Goal: Transaction & Acquisition: Subscribe to service/newsletter

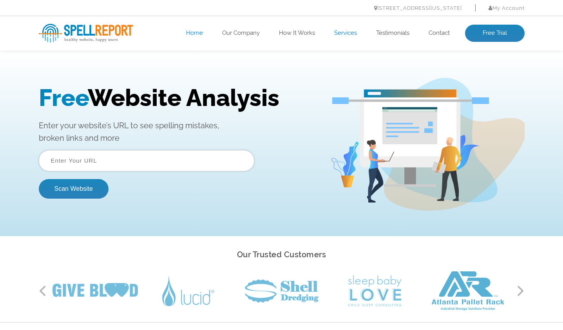
click at [349, 34] on link "Services" at bounding box center [345, 33] width 23 height 8
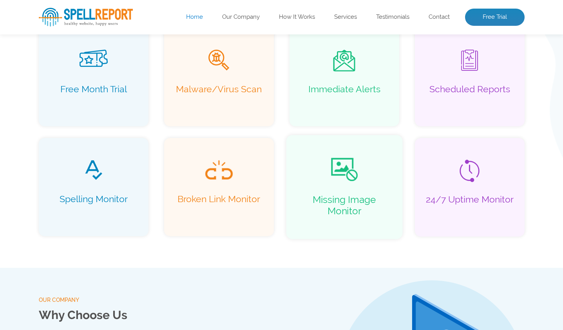
scroll to position [591, 0]
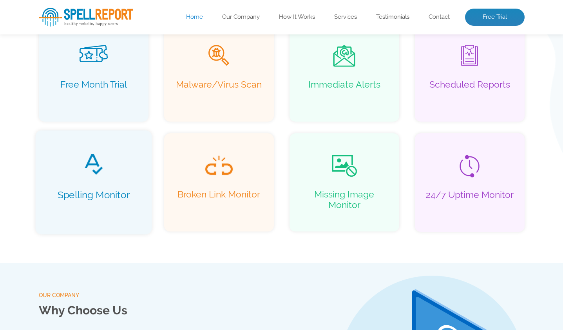
click at [75, 174] on span at bounding box center [92, 164] width 99 height 23
click at [94, 177] on div "Spelling Monitor" at bounding box center [93, 182] width 116 height 104
click at [96, 196] on p "Spelling Monitor" at bounding box center [92, 201] width 99 height 22
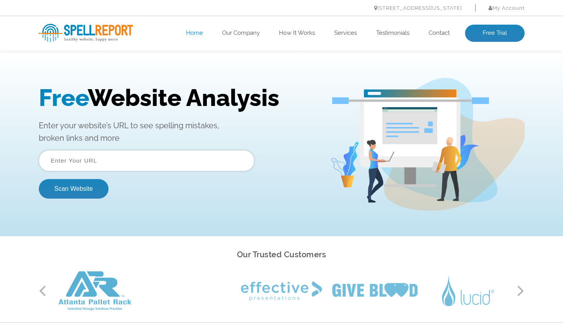
scroll to position [0, 0]
click at [136, 159] on input "text" at bounding box center [146, 160] width 215 height 21
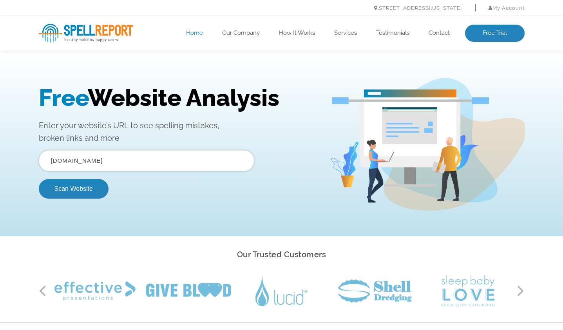
type input "pdfcropper.in"
click at [73, 189] on button "Scan Website" at bounding box center [74, 189] width 70 height 20
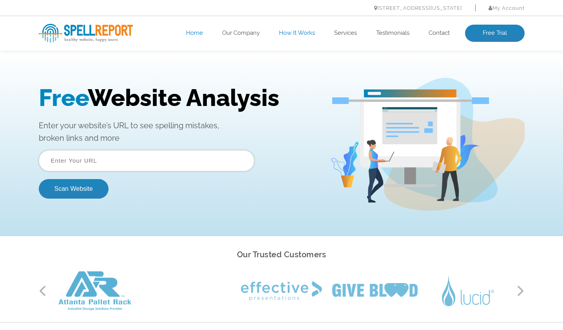
click at [300, 32] on link "How It Works" at bounding box center [297, 33] width 36 height 8
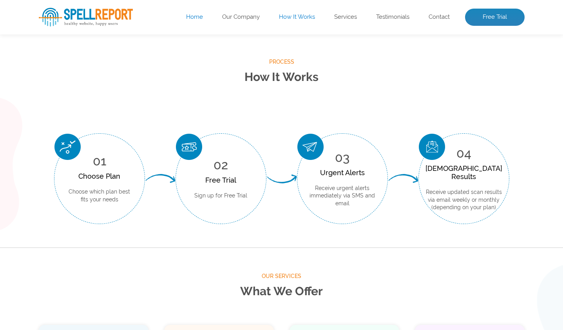
scroll to position [290, 0]
click at [243, 18] on link "Our Company" at bounding box center [241, 17] width 38 height 8
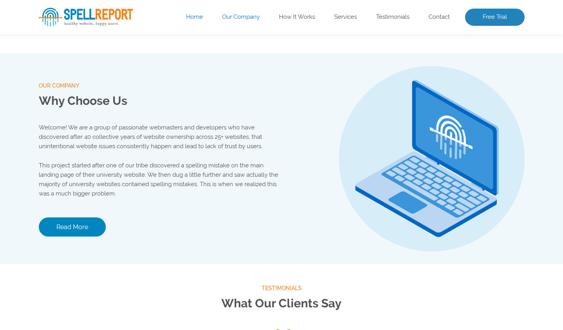
scroll to position [821, 0]
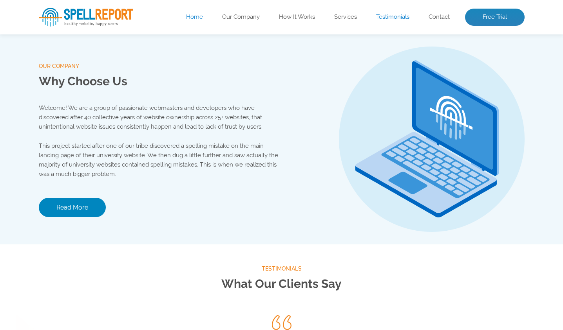
click at [390, 13] on link "Testimonials" at bounding box center [392, 17] width 33 height 8
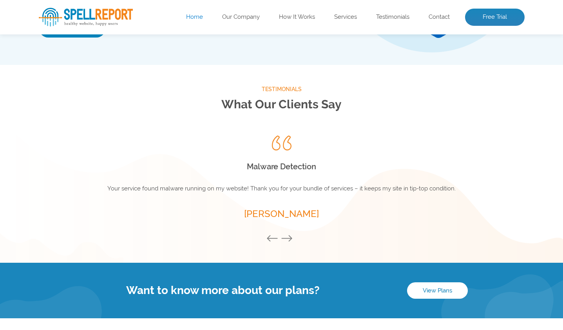
scroll to position [1031, 0]
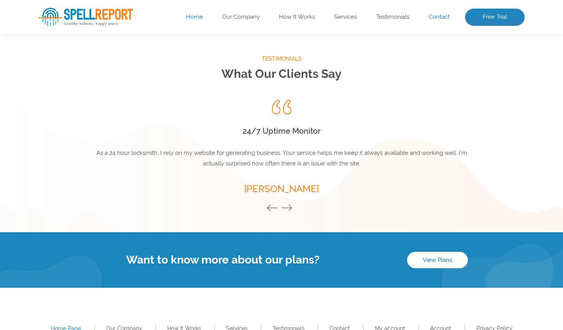
click at [443, 20] on link "Contact" at bounding box center [438, 17] width 21 height 8
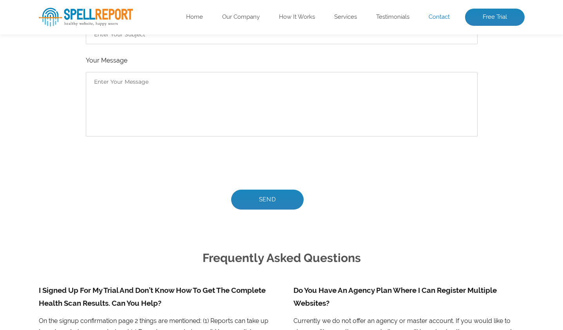
scroll to position [377, 0]
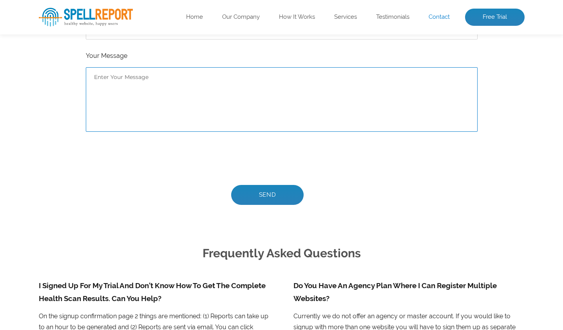
click at [158, 99] on textarea "Contact form" at bounding box center [282, 99] width 392 height 65
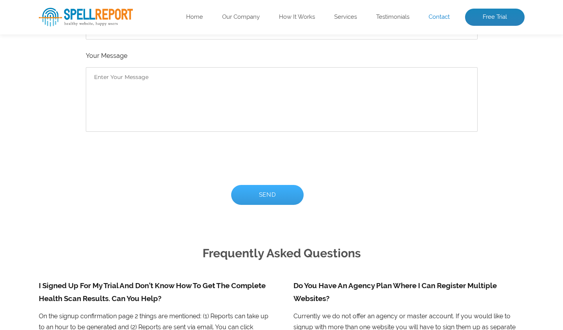
click at [265, 195] on input "Send" at bounding box center [267, 195] width 73 height 20
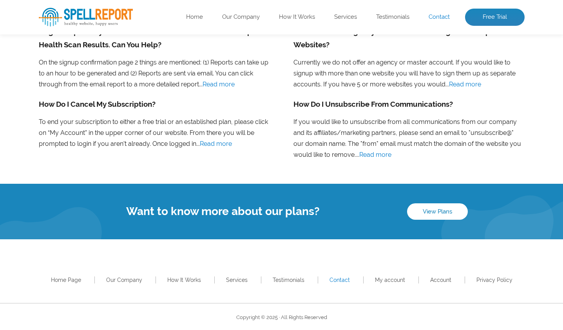
scroll to position [709, 0]
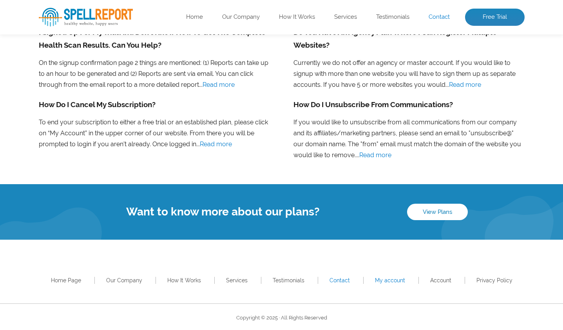
click at [388, 279] on link "My account" at bounding box center [390, 281] width 30 height 6
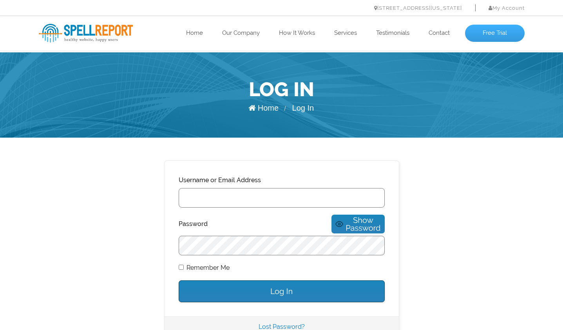
click at [493, 35] on link "Free Trial" at bounding box center [495, 33] width 60 height 17
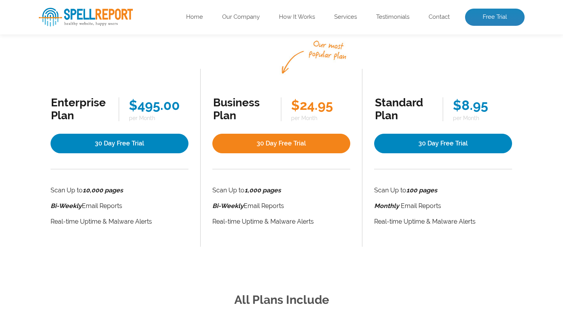
scroll to position [153, 0]
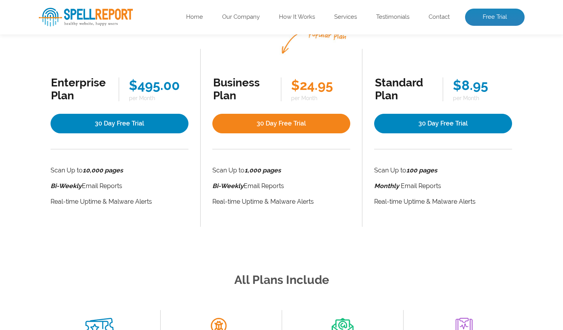
click at [149, 96] on span "per Month" at bounding box center [158, 98] width 59 height 6
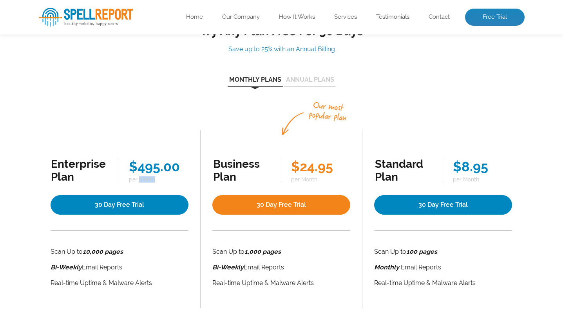
scroll to position [101, 0]
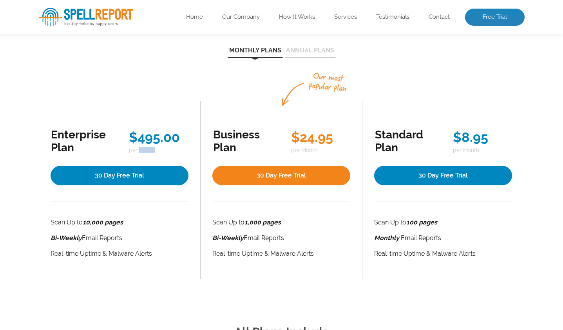
click at [304, 55] on button "Annual Plans" at bounding box center [309, 52] width 51 height 11
